Goal: Task Accomplishment & Management: Manage account settings

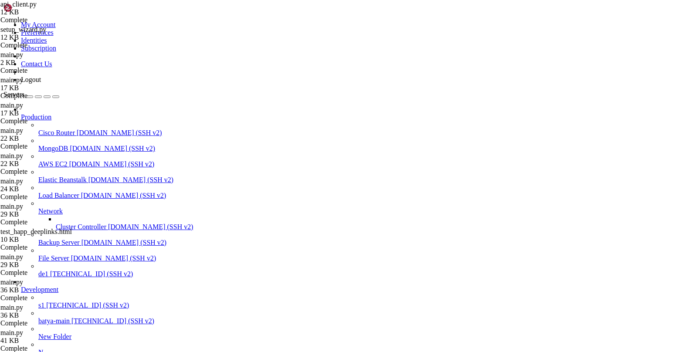
type input "/root"
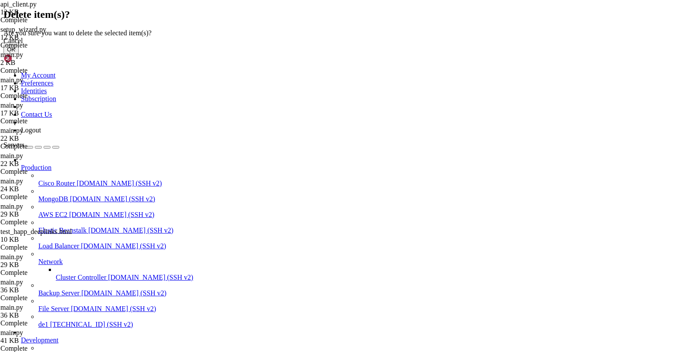
click at [396, 45] on div "Cancel" at bounding box center [348, 41] width 690 height 8
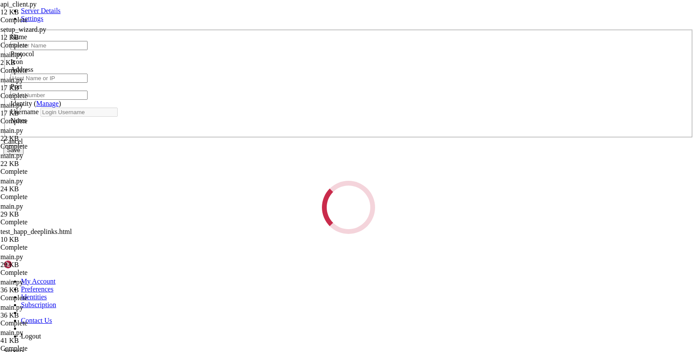
type input "de1"
type input "[TECHNICAL_ID]"
type input "22"
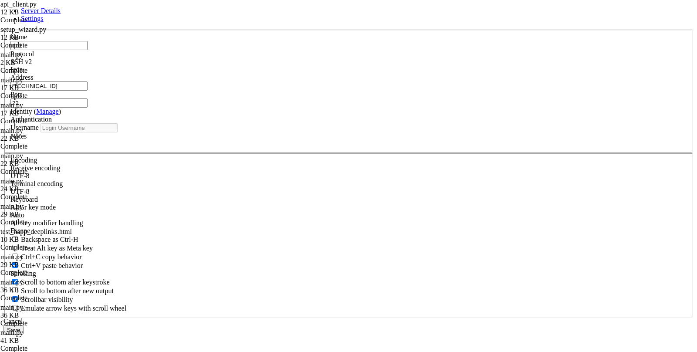
type input "root"
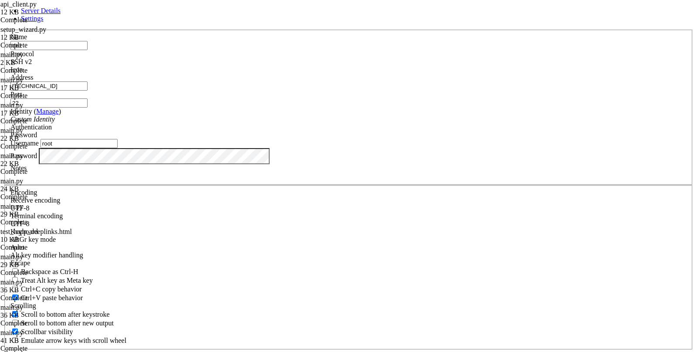
click at [88, 91] on input "[TECHNICAL_ID]" at bounding box center [48, 85] width 77 height 9
paste input "0"
type input "[TECHNICAL_ID]"
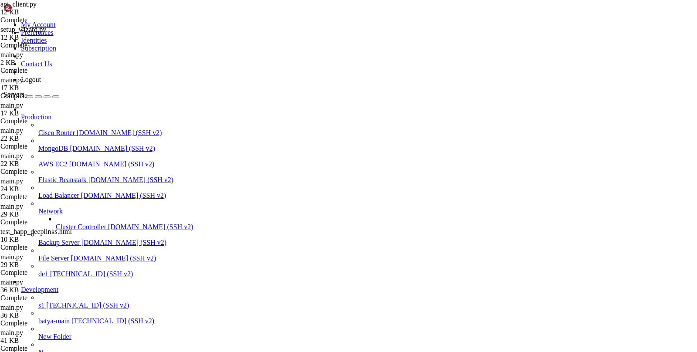
click at [62, 270] on link "de1 [TECHNICAL_ID] (SSH v2)" at bounding box center [365, 274] width 655 height 8
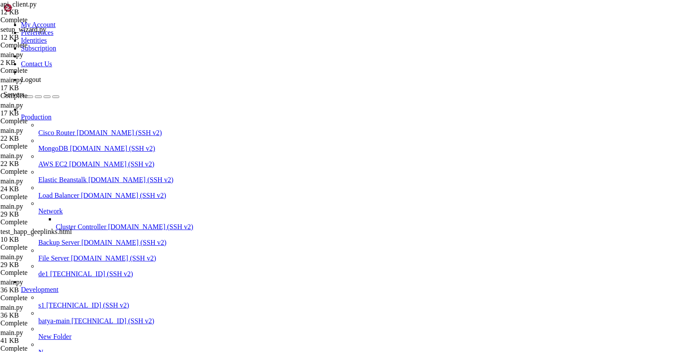
drag, startPoint x: 109, startPoint y: 1147, endPoint x: 11, endPoint y: 1117, distance: 102.0
copy div "** System restart required *** Last login: [DATE] from [TECHNICAL_ID] root@1878…"
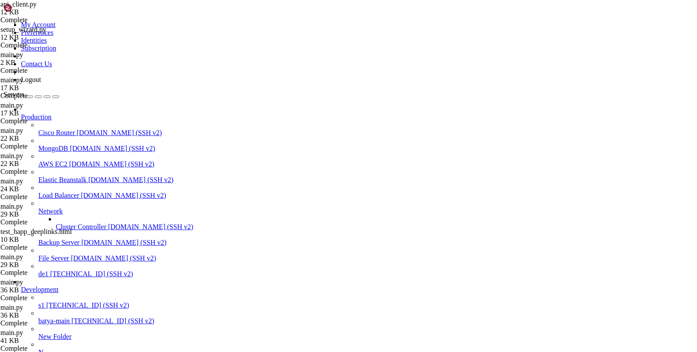
drag, startPoint x: 82, startPoint y: 1162, endPoint x: 7, endPoint y: 1145, distance: 77.3
copy div "root@187883:~# sudo ufw status Status: inactive root@187883:~#"
